Goal: Browse casually: Explore the website without a specific task or goal

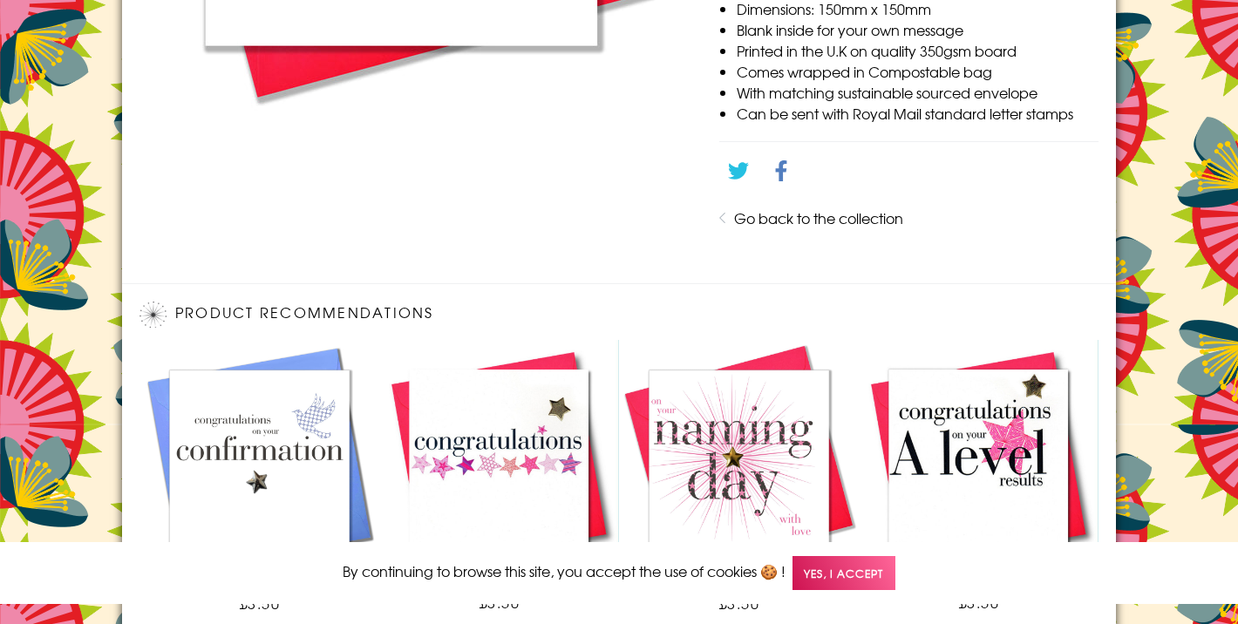
scroll to position [1113, 0]
